Goal: Transaction & Acquisition: Obtain resource

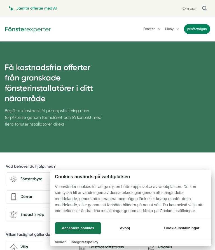
click at [196, 228] on button "Cookie-inställningar" at bounding box center [181, 228] width 49 height 12
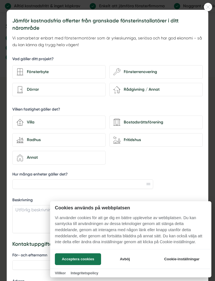
click at [215, 2] on div at bounding box center [107, 140] width 215 height 281
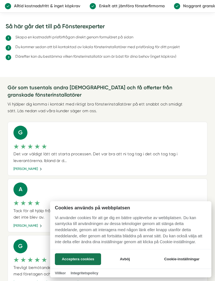
click at [210, 4] on div at bounding box center [107, 140] width 215 height 281
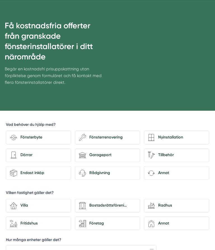
scroll to position [41, 0]
click at [203, 103] on div "Få kostnadsfria offerter från granskade fönsterinstallatörer i ditt närområde B…" at bounding box center [107, 55] width 215 height 111
click at [49, 201] on div "house-3 Villa" at bounding box center [38, 206] width 65 height 14
click at [0, 0] on input "house-3 Villa" at bounding box center [0, 0] width 0 height 0
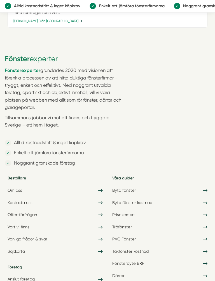
scroll to position [795, 0]
click at [205, 200] on icon at bounding box center [205, 202] width 4 height 5
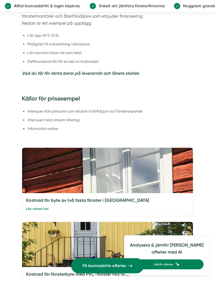
scroll to position [920, 0]
click at [212, 126] on article "Fönsterexperter har genom åren hjälp tusentals [DEMOGRAPHIC_DATA] att få offert…" at bounding box center [107, 185] width 215 height 1952
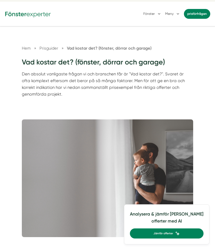
scroll to position [0, 0]
